Goal: Task Accomplishment & Management: Complete application form

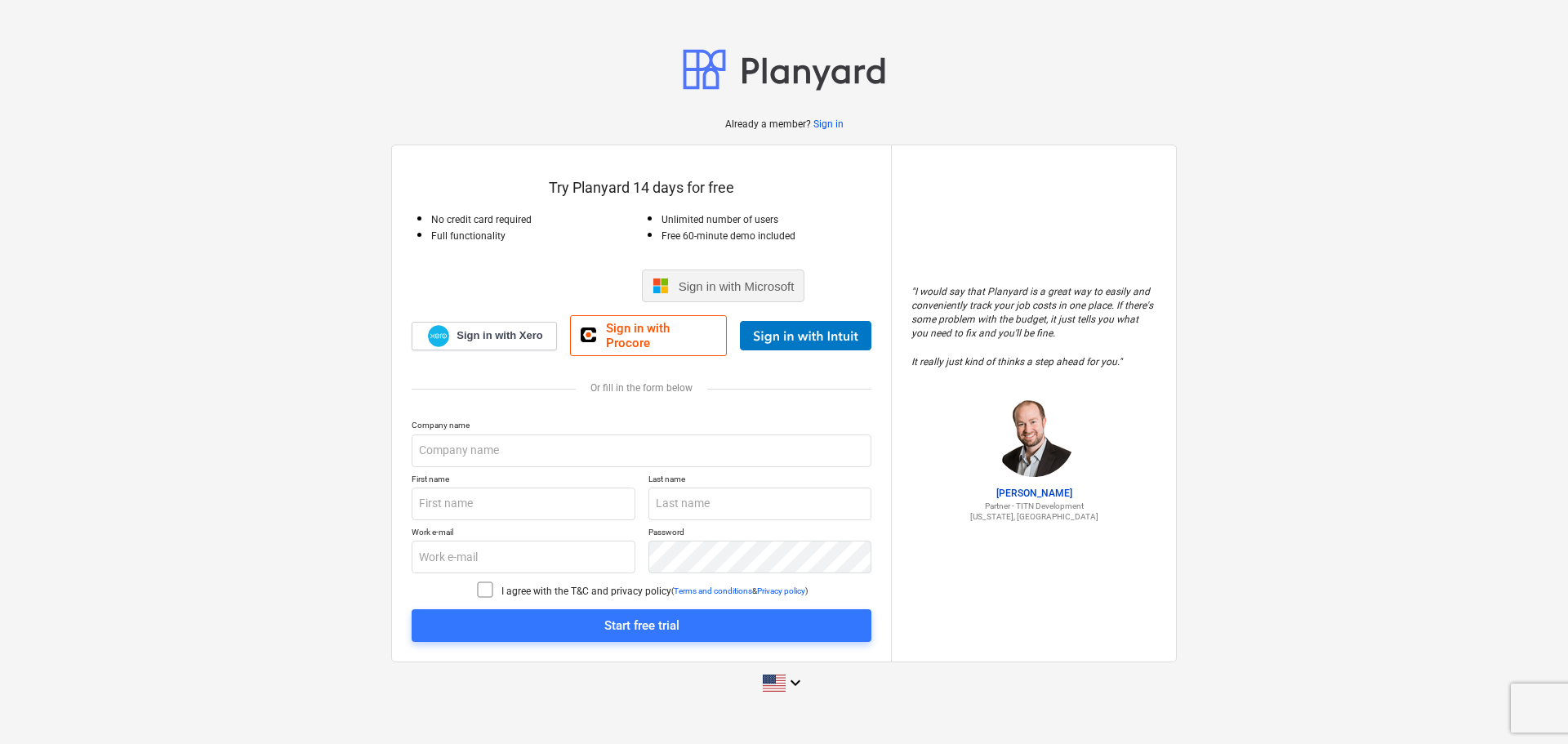
click at [721, 289] on span "Sign in with Microsoft" at bounding box center [737, 286] width 116 height 14
click at [808, 331] on div at bounding box center [805, 335] width 132 height 29
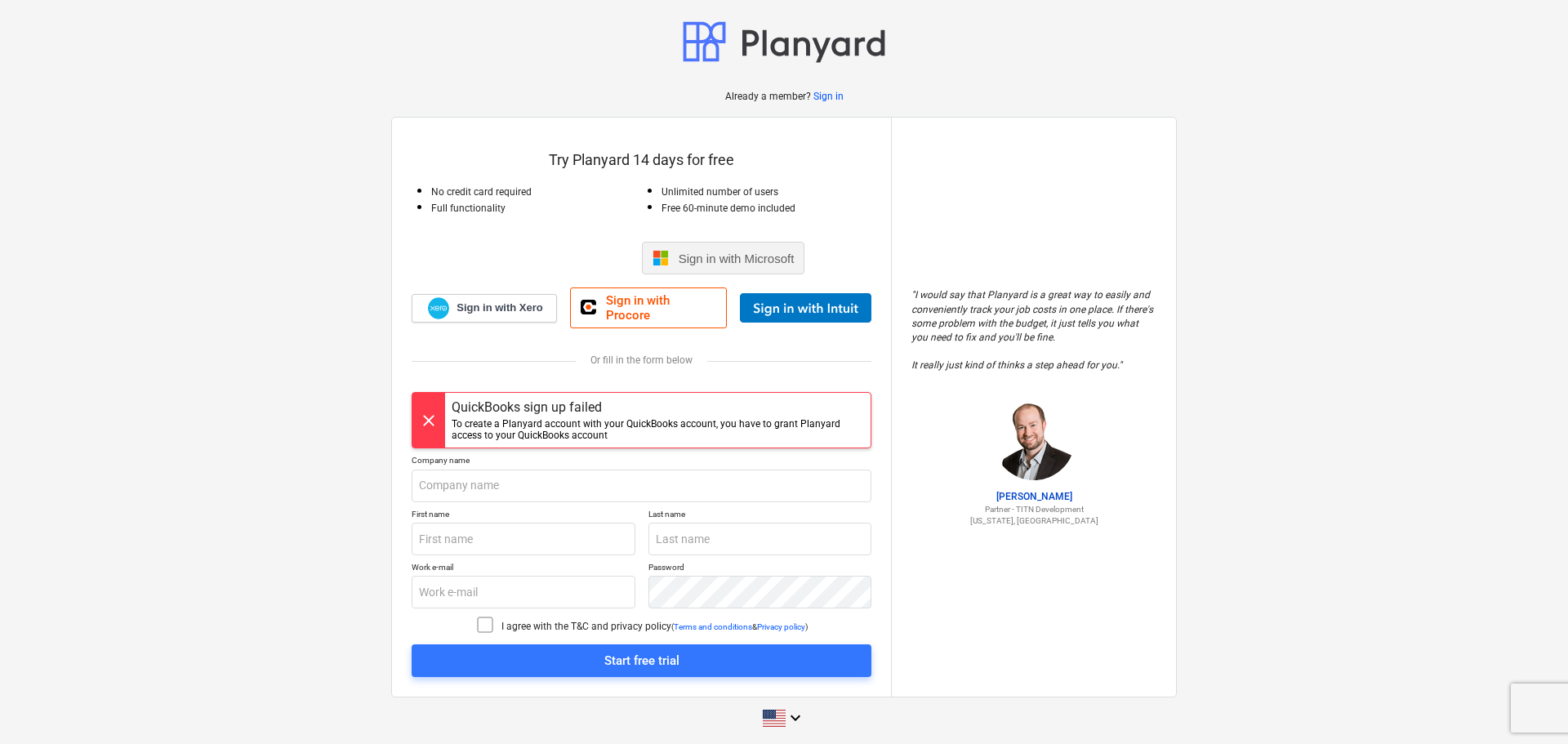
click at [732, 260] on span "Sign in with Microsoft" at bounding box center [737, 258] width 116 height 14
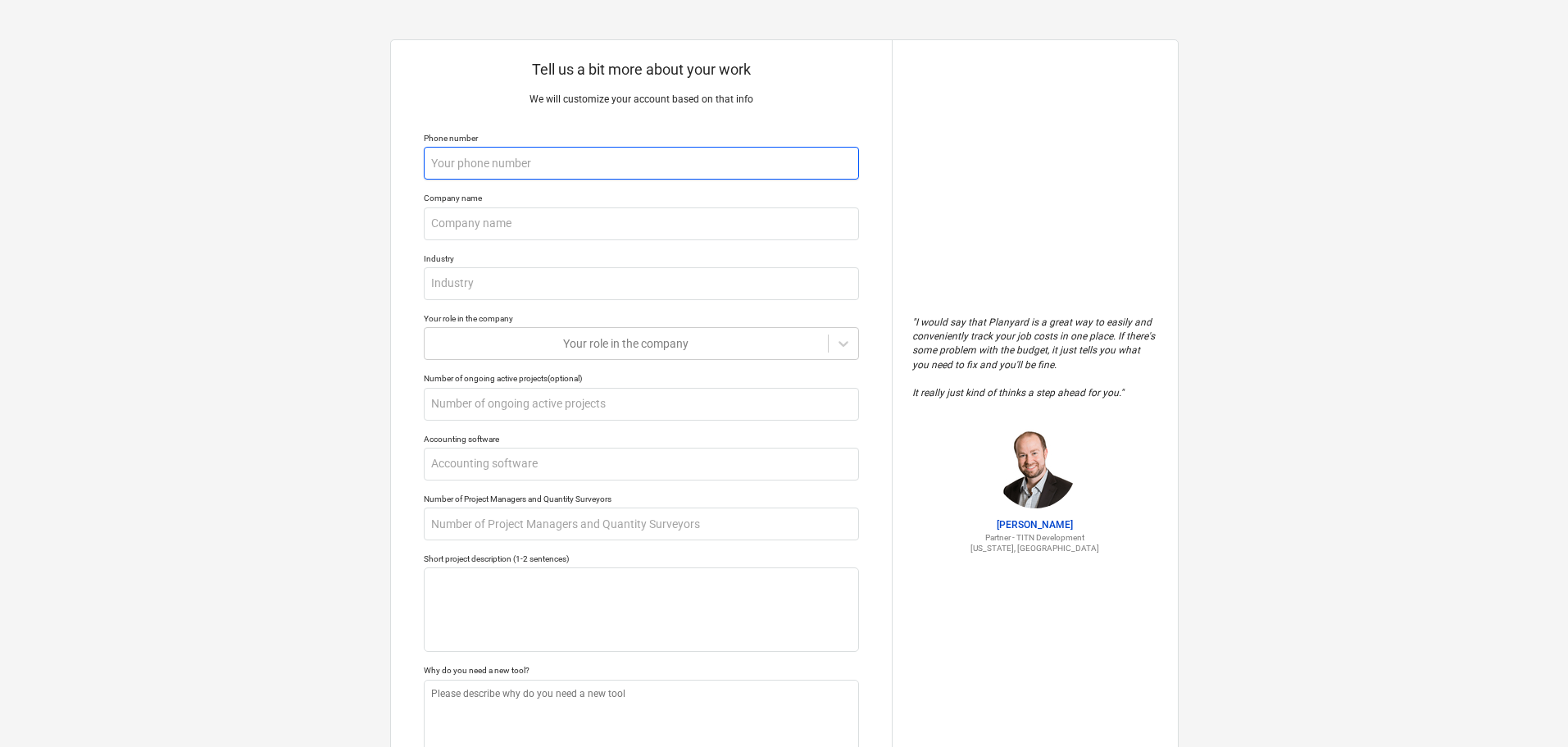
click at [567, 167] on input "text" at bounding box center [641, 162] width 435 height 32
type textarea "x"
type input "5"
type textarea "x"
type input "54"
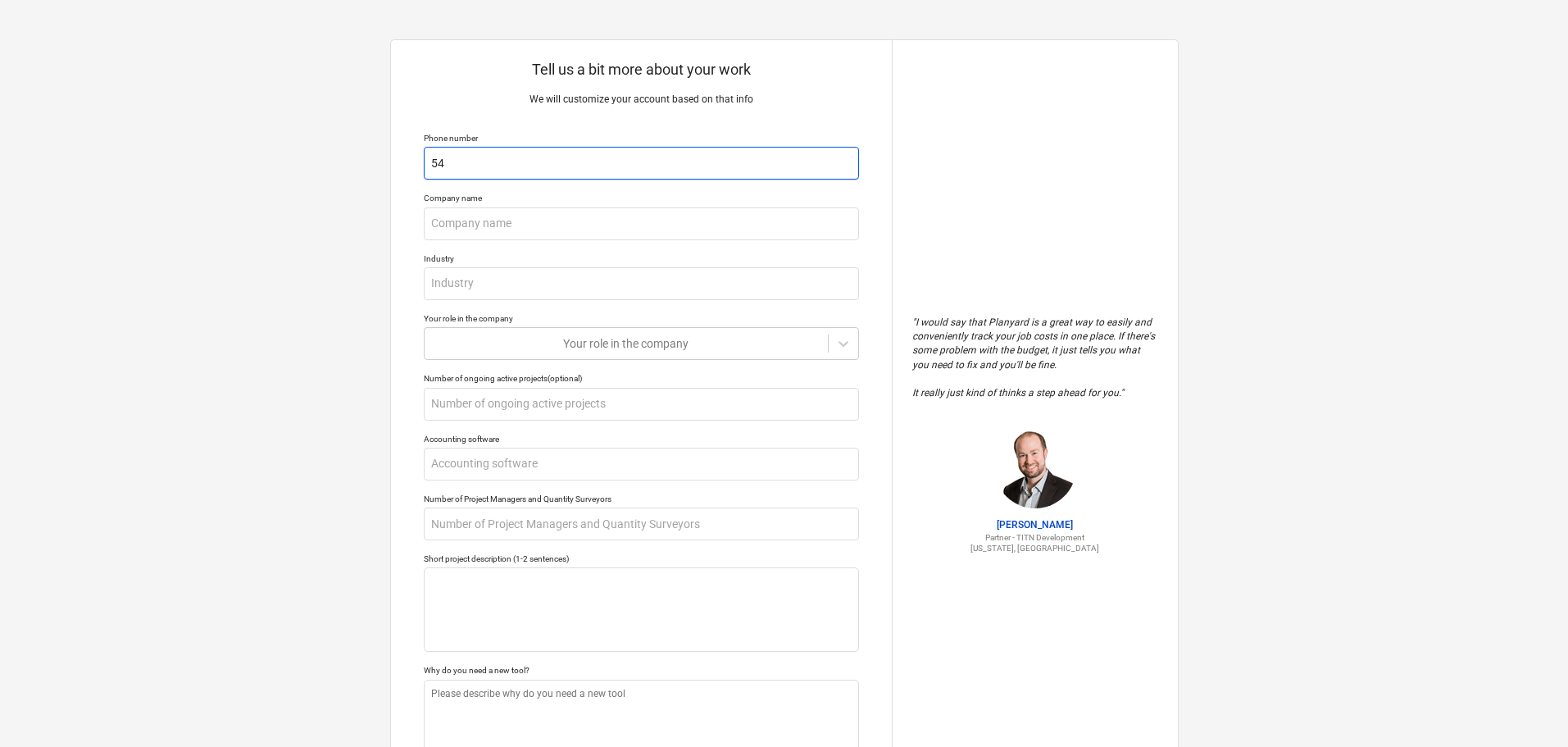
type textarea "x"
type input "540"
type textarea "x"
